Goal: Task Accomplishment & Management: Use online tool/utility

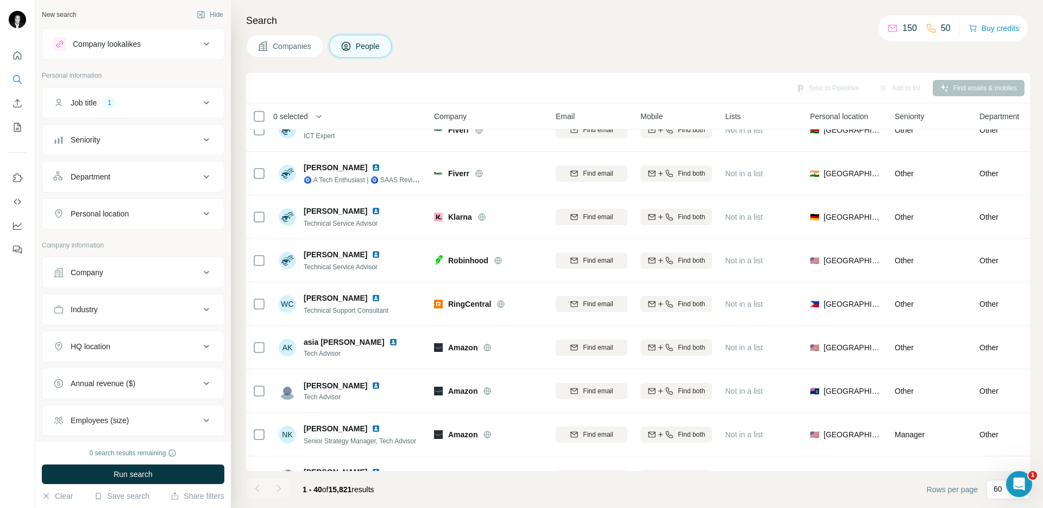
scroll to position [0, 1]
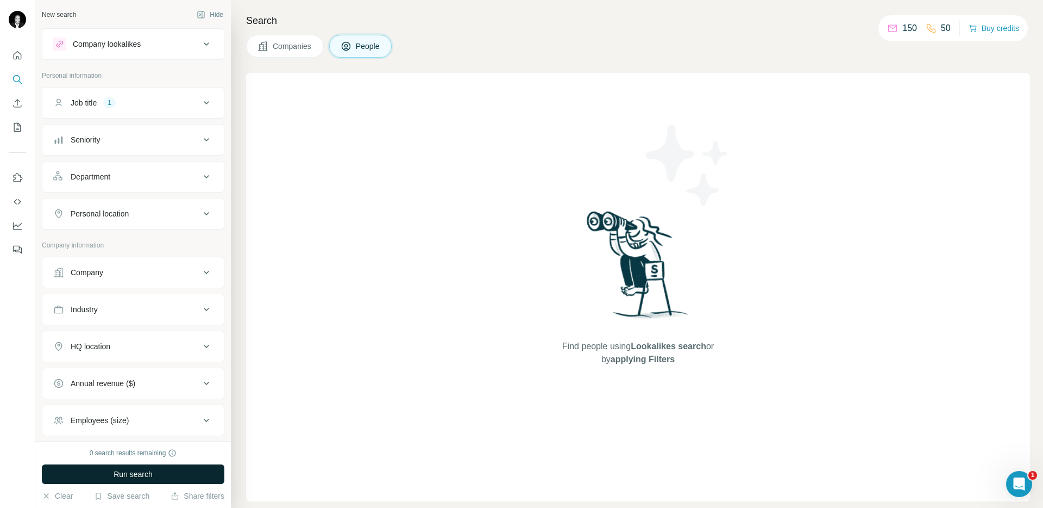
click at [147, 473] on span "Run search" at bounding box center [133, 473] width 39 height 11
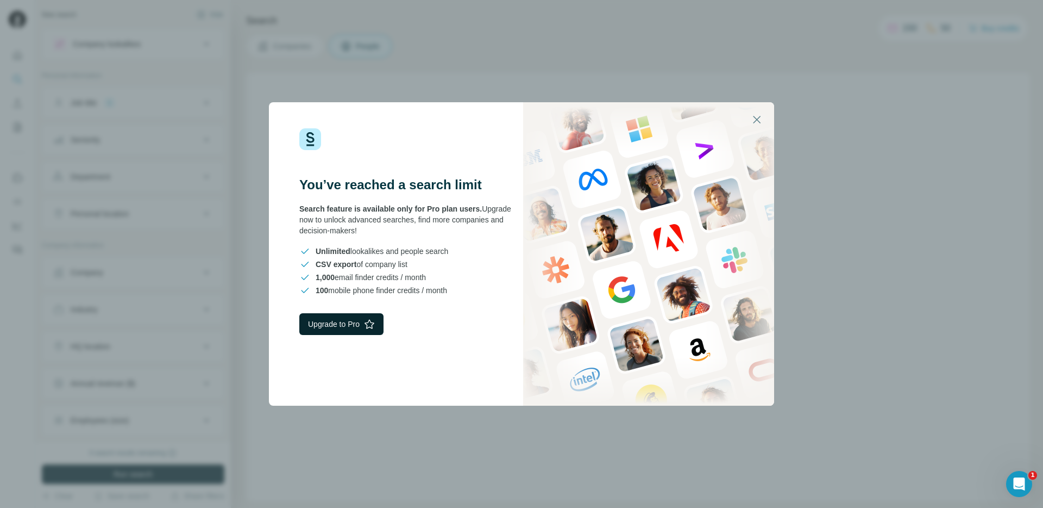
click at [352, 326] on button "Upgrade to Pro" at bounding box center [341, 324] width 84 height 22
